Goal: Information Seeking & Learning: Check status

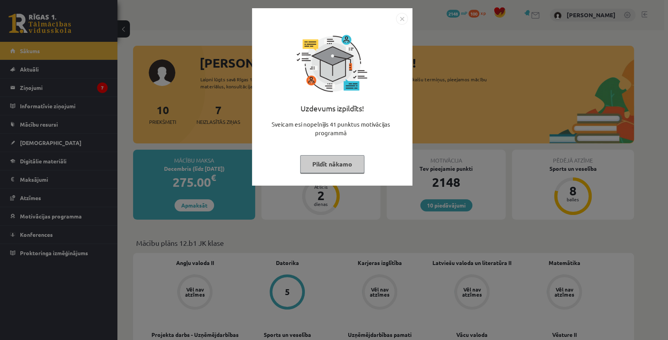
click at [331, 165] on button "Pildīt nākamo" at bounding box center [332, 164] width 64 height 18
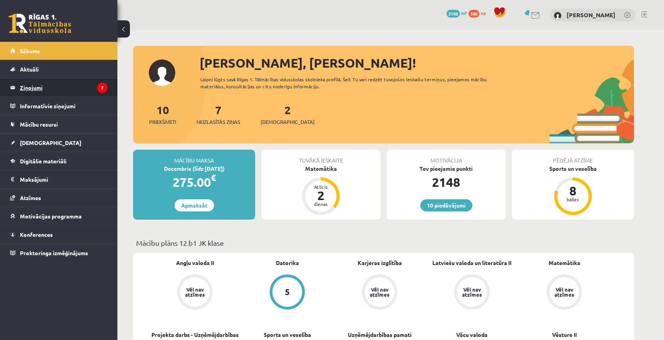
click at [97, 89] on icon "7" at bounding box center [102, 88] width 11 height 11
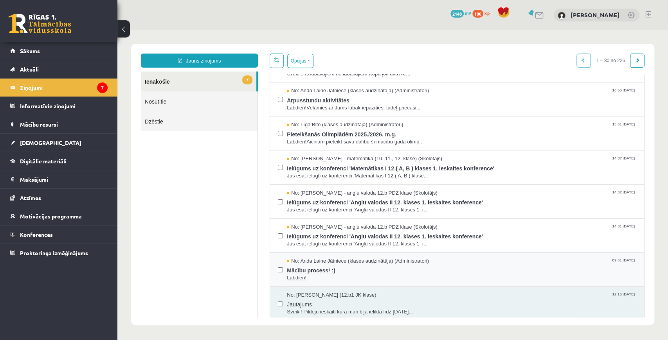
scroll to position [52, 0]
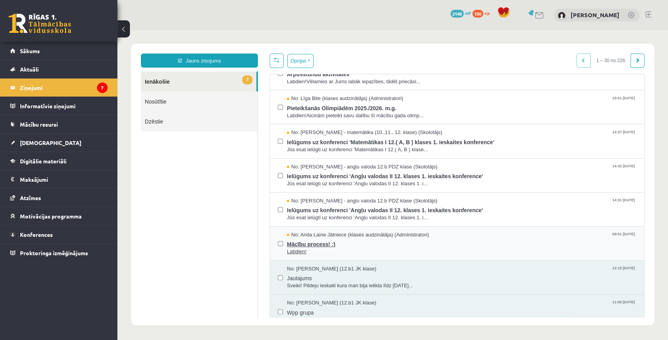
click at [313, 241] on span "Mācību process! :)" at bounding box center [461, 244] width 349 height 10
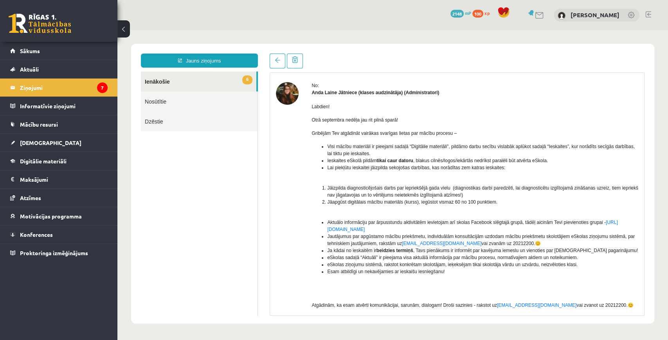
scroll to position [0, 0]
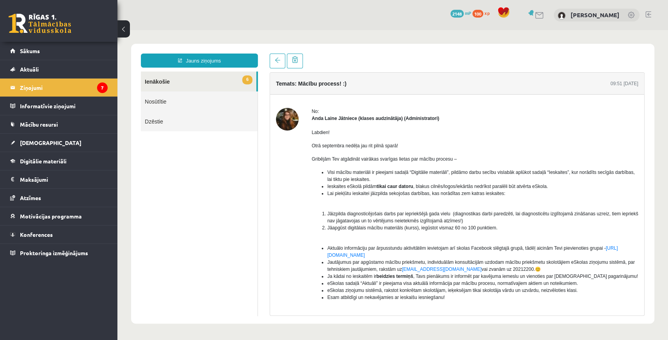
click at [192, 83] on link "6 Ienākošie" at bounding box center [198, 82] width 115 height 20
click at [74, 91] on legend "Ziņojumi 7" at bounding box center [64, 88] width 88 height 18
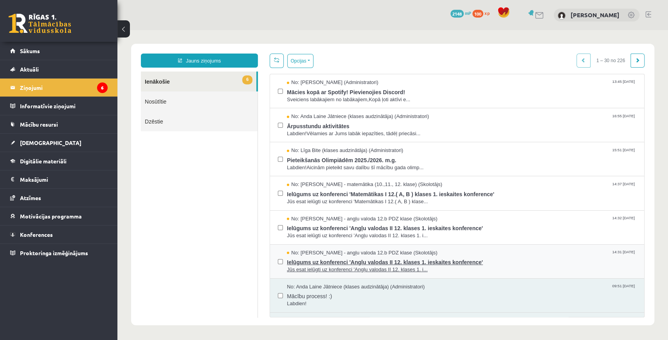
click at [300, 255] on span "No: [PERSON_NAME] - angļu valoda 12.b PDZ klase (Skolotājs)" at bounding box center [362, 253] width 151 height 7
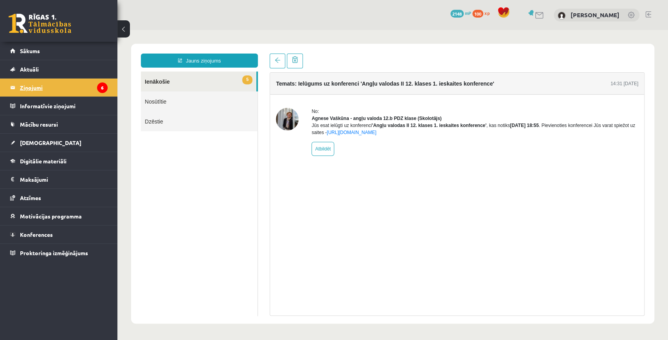
click at [45, 88] on legend "Ziņojumi 6" at bounding box center [64, 88] width 88 height 18
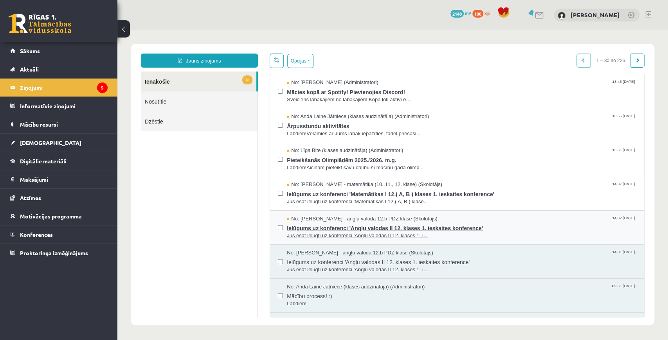
click at [347, 223] on span "Ielūgums uz konferenci 'Angļu valodas II 12. klases 1. ieskaites konference'" at bounding box center [461, 228] width 349 height 10
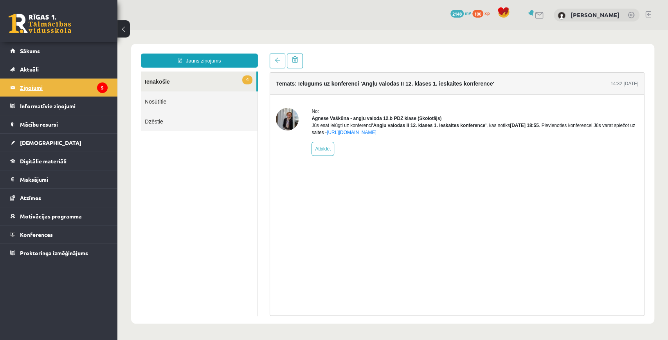
click at [59, 83] on legend "Ziņojumi 5" at bounding box center [64, 88] width 88 height 18
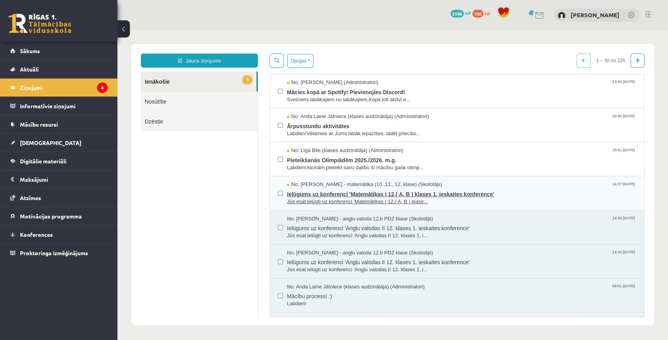
click at [321, 196] on span "Ielūgums uz konferenci 'Matemātikas I 12.( A, B ) klases 1. ieskaites konferenc…" at bounding box center [461, 194] width 349 height 10
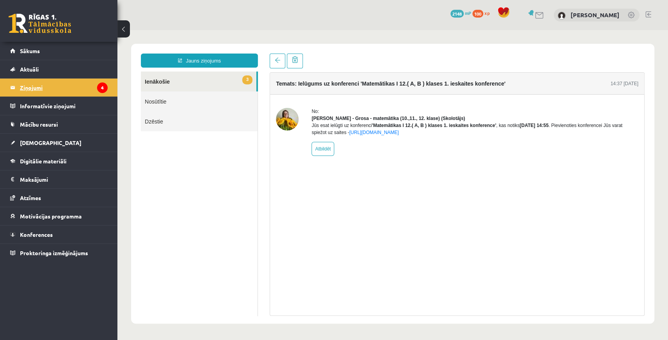
click at [21, 86] on legend "Ziņojumi 4" at bounding box center [64, 88] width 88 height 18
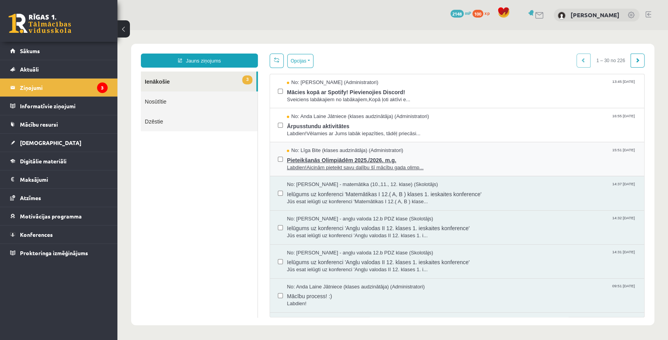
click at [313, 150] on span "No: Līga Bite (klases audzinātāja) (Administratori)" at bounding box center [345, 150] width 116 height 7
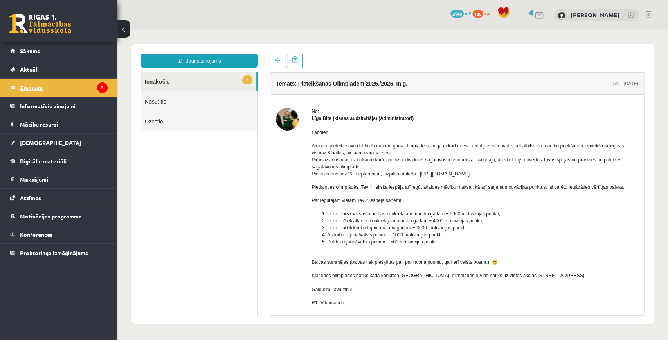
click at [56, 84] on legend "Ziņojumi 3" at bounding box center [64, 88] width 88 height 18
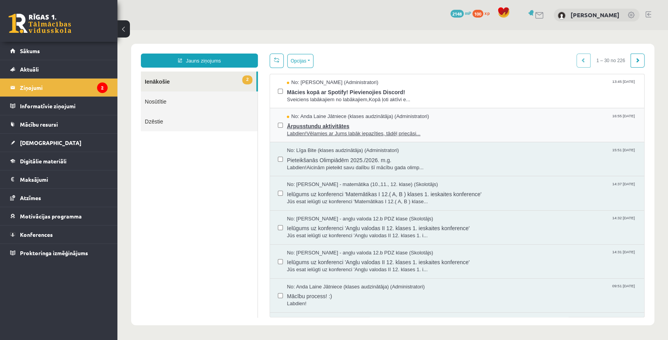
click at [305, 121] on span "Ārpusstundu aktivitātes" at bounding box center [461, 125] width 349 height 10
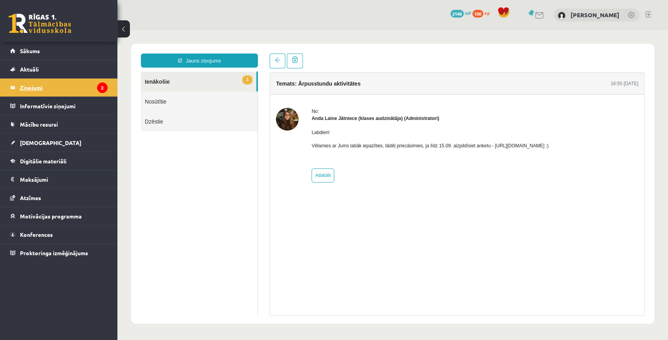
click at [42, 86] on legend "Ziņojumi 2" at bounding box center [64, 88] width 88 height 18
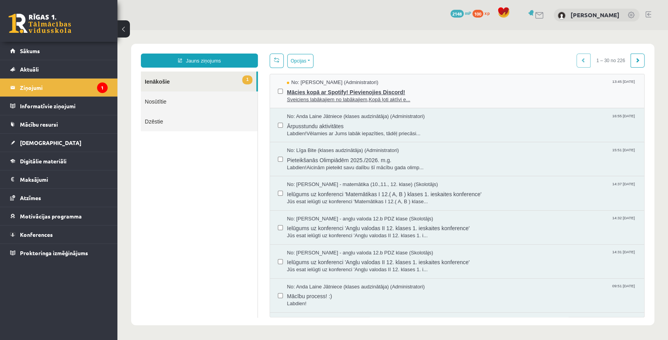
click at [312, 88] on span "Mācies kopā ar Spotify! Pievienojies Discord!" at bounding box center [461, 91] width 349 height 10
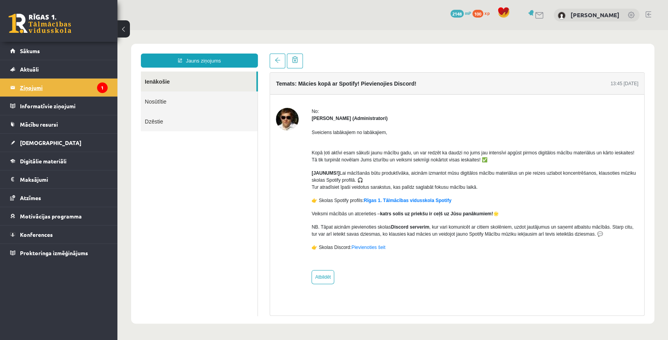
click at [39, 84] on legend "Ziņojumi 1" at bounding box center [64, 88] width 88 height 18
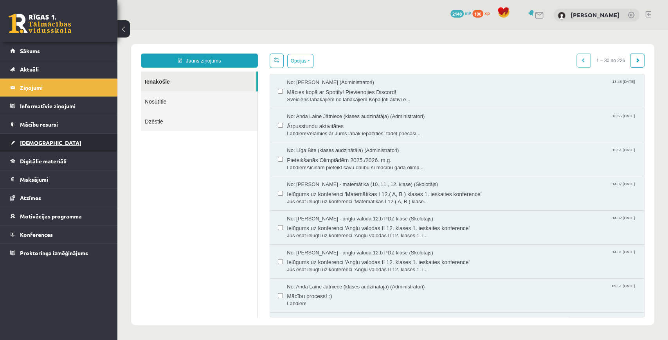
click at [68, 134] on link "[DEMOGRAPHIC_DATA]" at bounding box center [58, 143] width 97 height 18
